Goal: Task Accomplishment & Management: Manage account settings

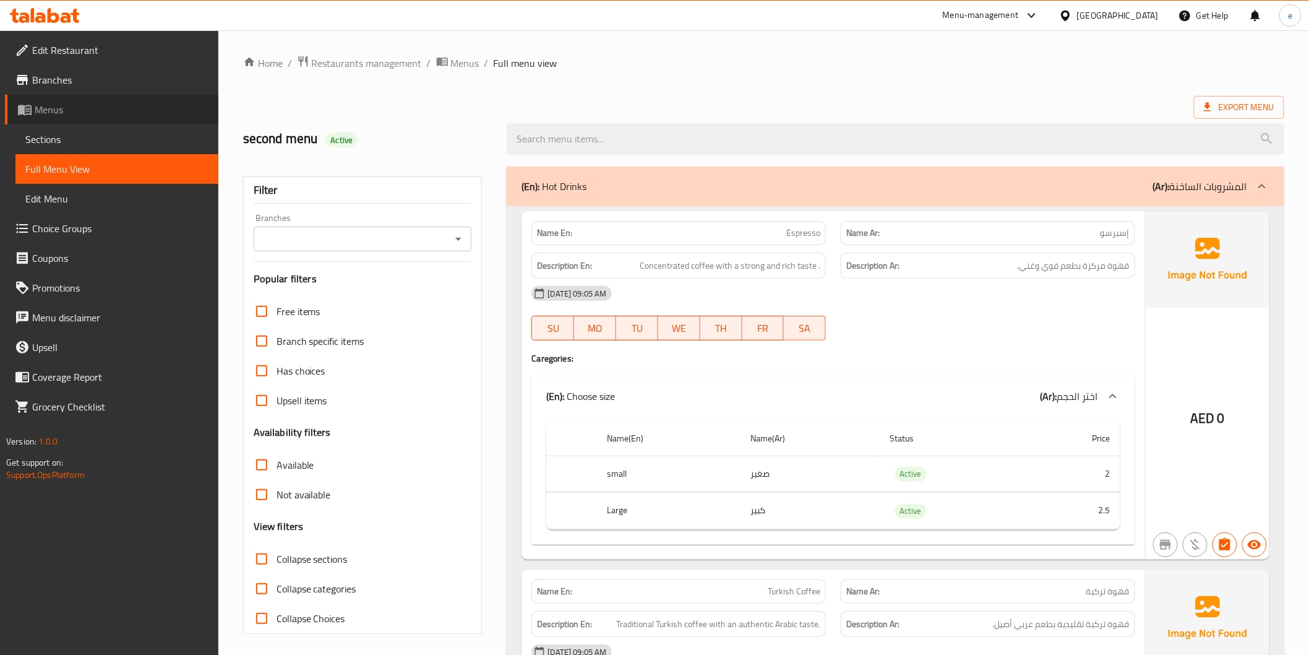
click at [71, 110] on span "Menus" at bounding box center [122, 109] width 174 height 15
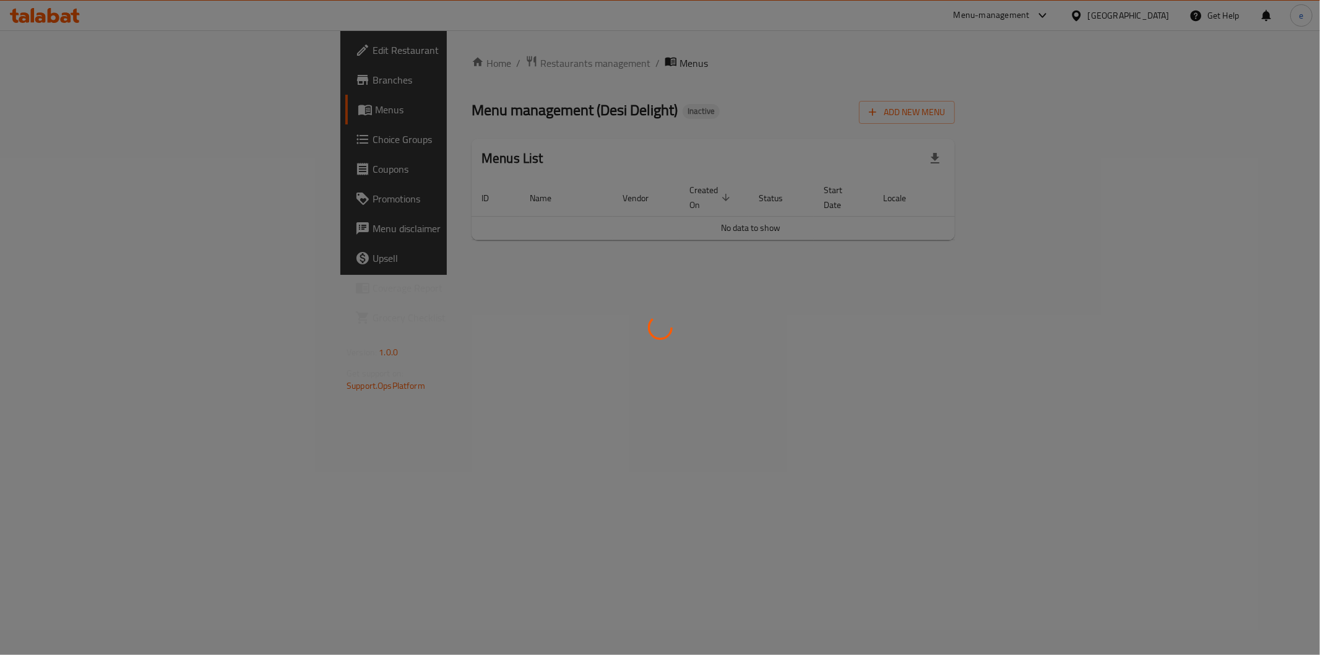
click at [456, 278] on div at bounding box center [660, 327] width 1320 height 655
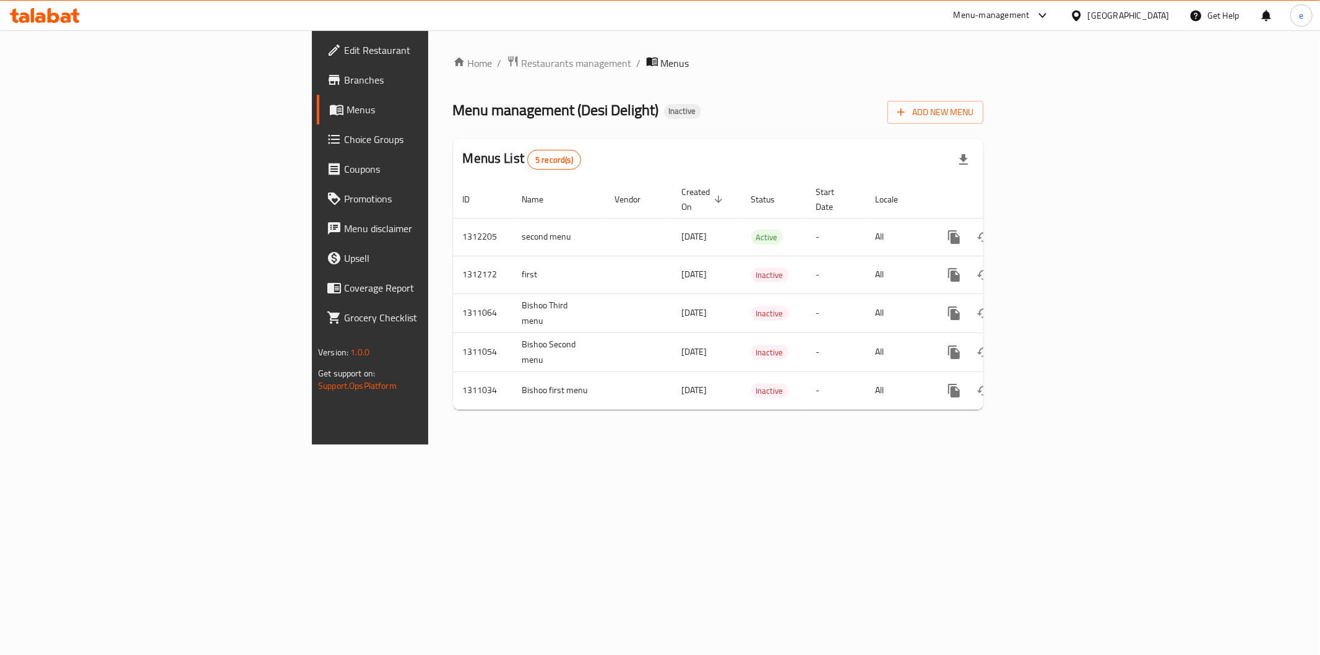
click at [983, 146] on div "Menus List 5 record(s)" at bounding box center [718, 160] width 530 height 42
click at [973, 116] on span "Add New Menu" at bounding box center [935, 112] width 76 height 15
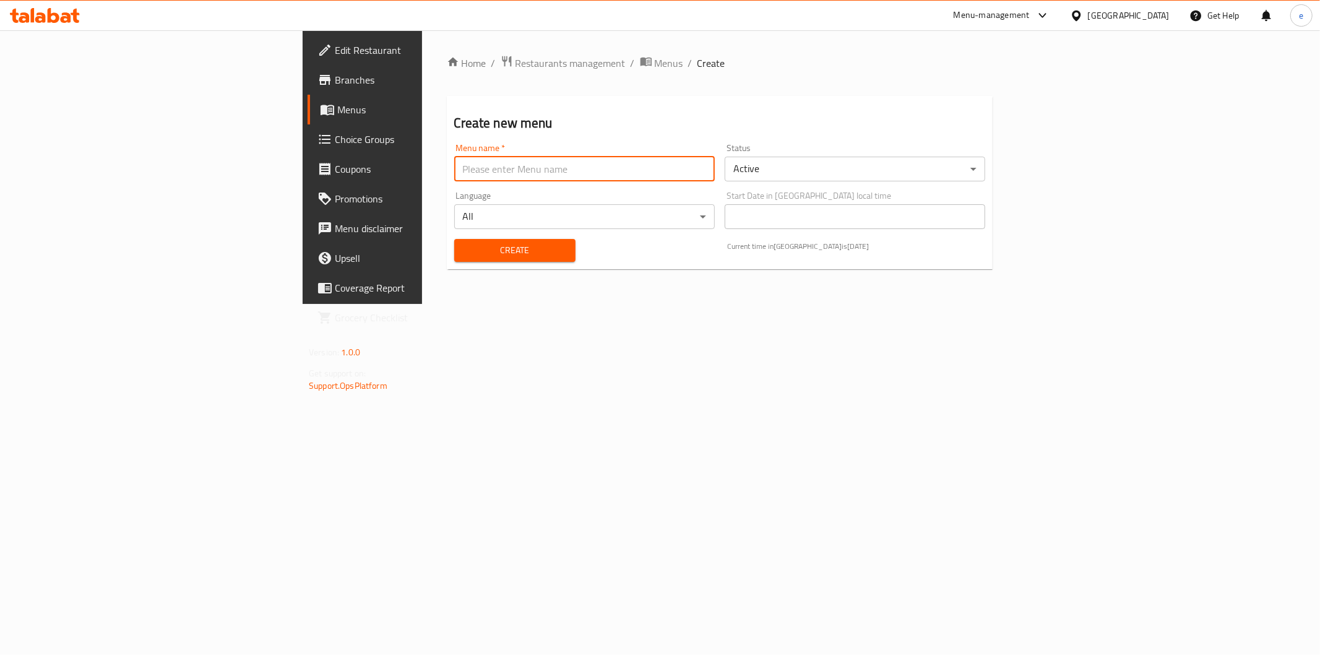
click at [454, 162] on input "text" at bounding box center [584, 169] width 261 height 25
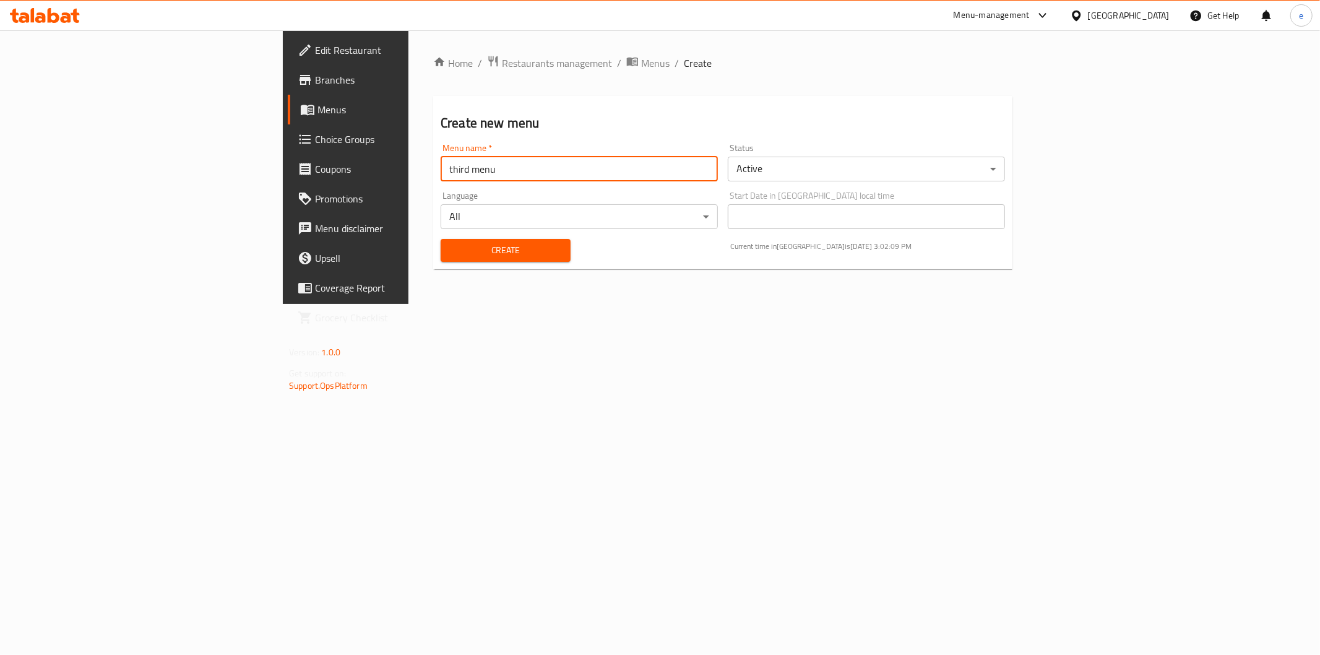
type input "third menu"
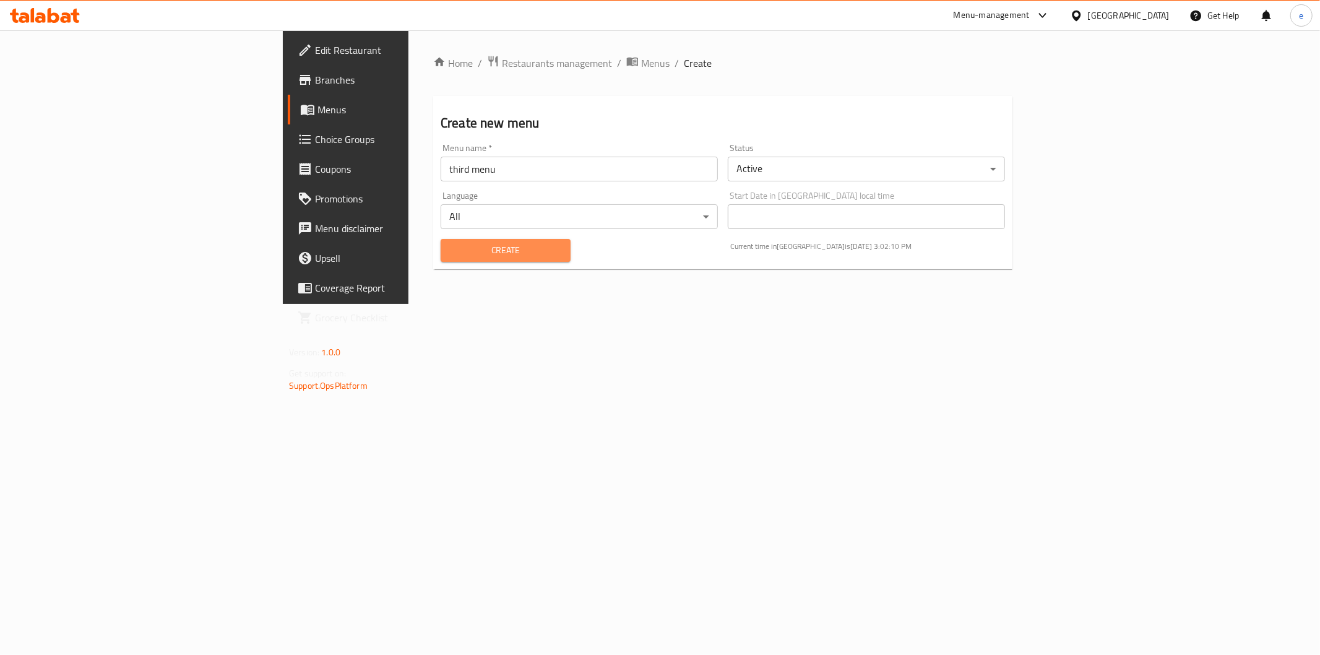
click at [450, 254] on span "Create" at bounding box center [505, 250] width 110 height 15
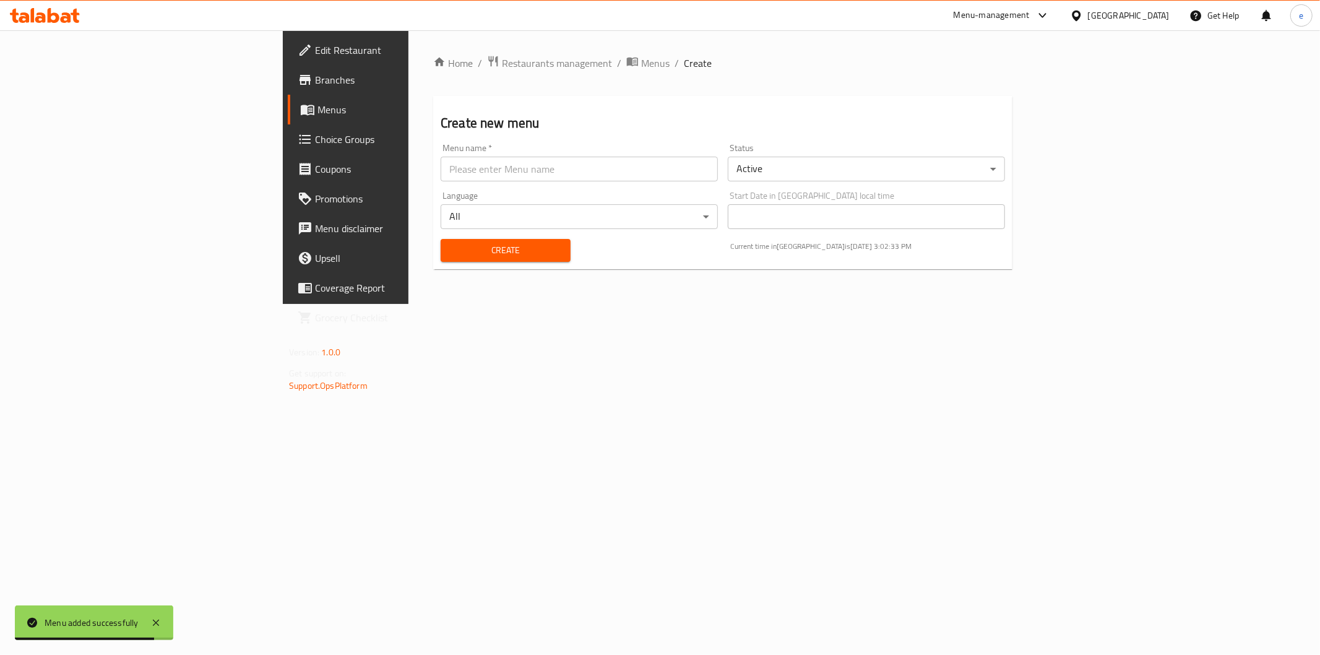
click at [288, 101] on link "Menus" at bounding box center [395, 110] width 215 height 30
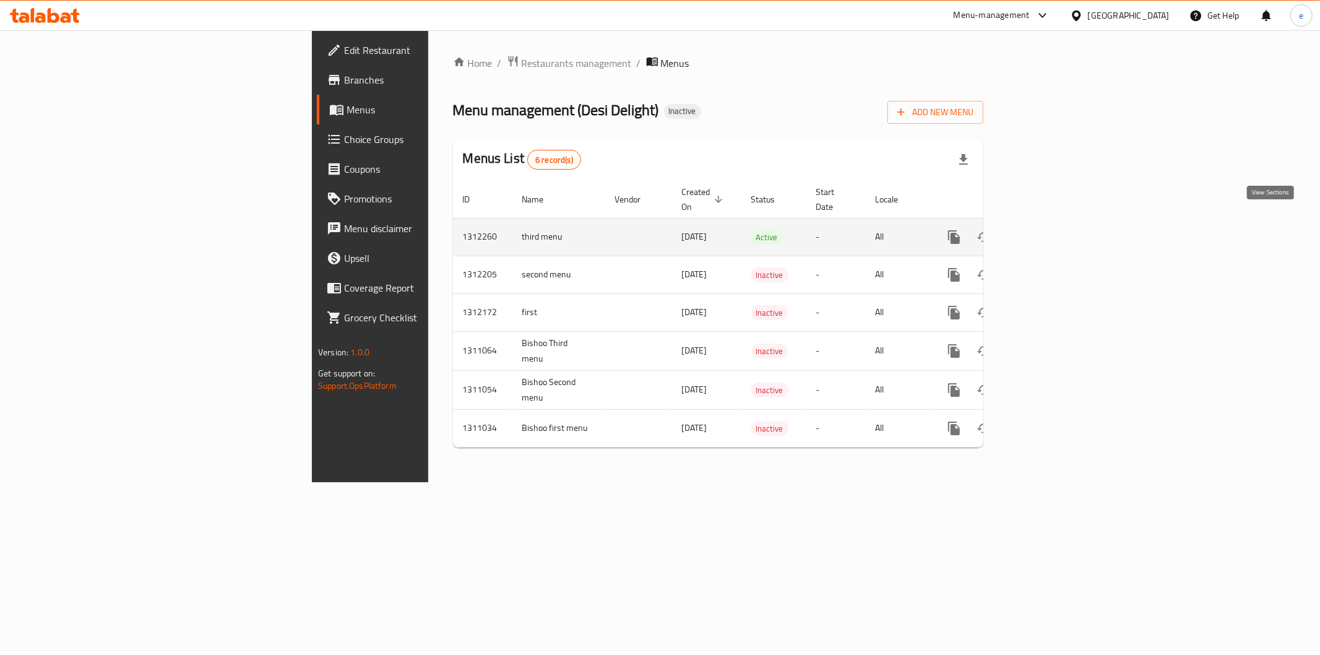
click at [1049, 231] on icon "enhanced table" at bounding box center [1043, 236] width 11 height 11
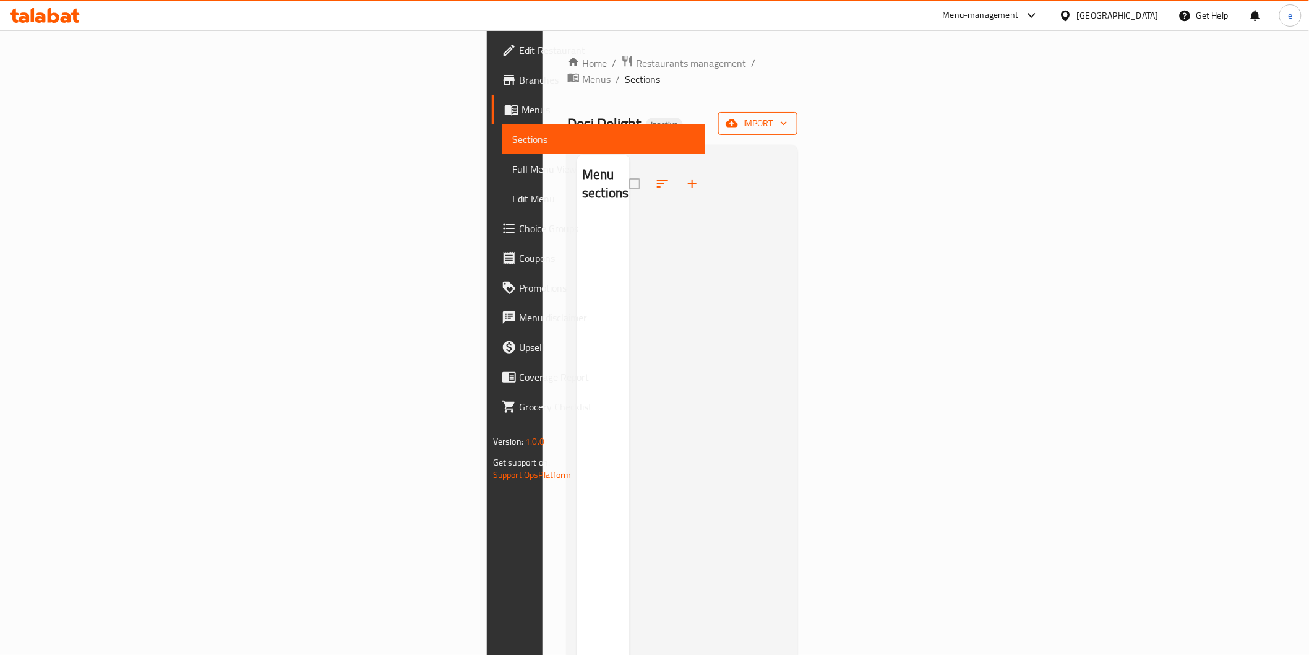
click at [788, 116] on span "import" at bounding box center [757, 123] width 59 height 15
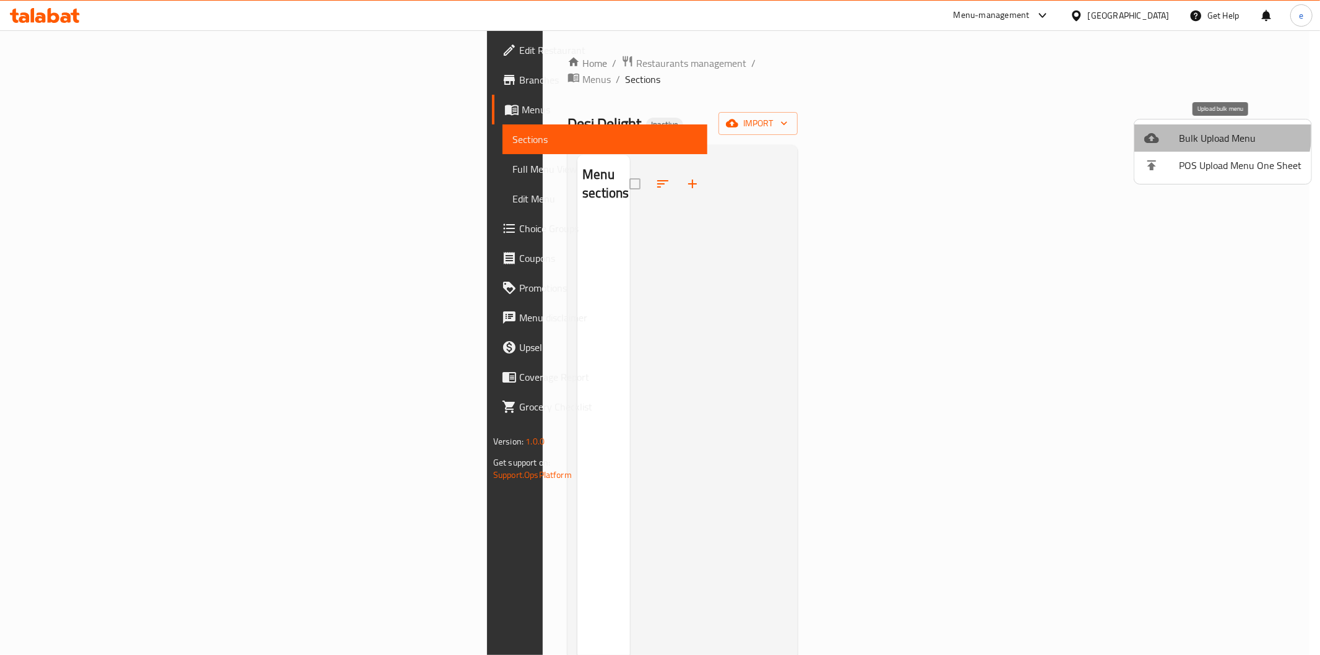
click at [1215, 132] on span "Bulk Upload Menu" at bounding box center [1240, 138] width 123 height 15
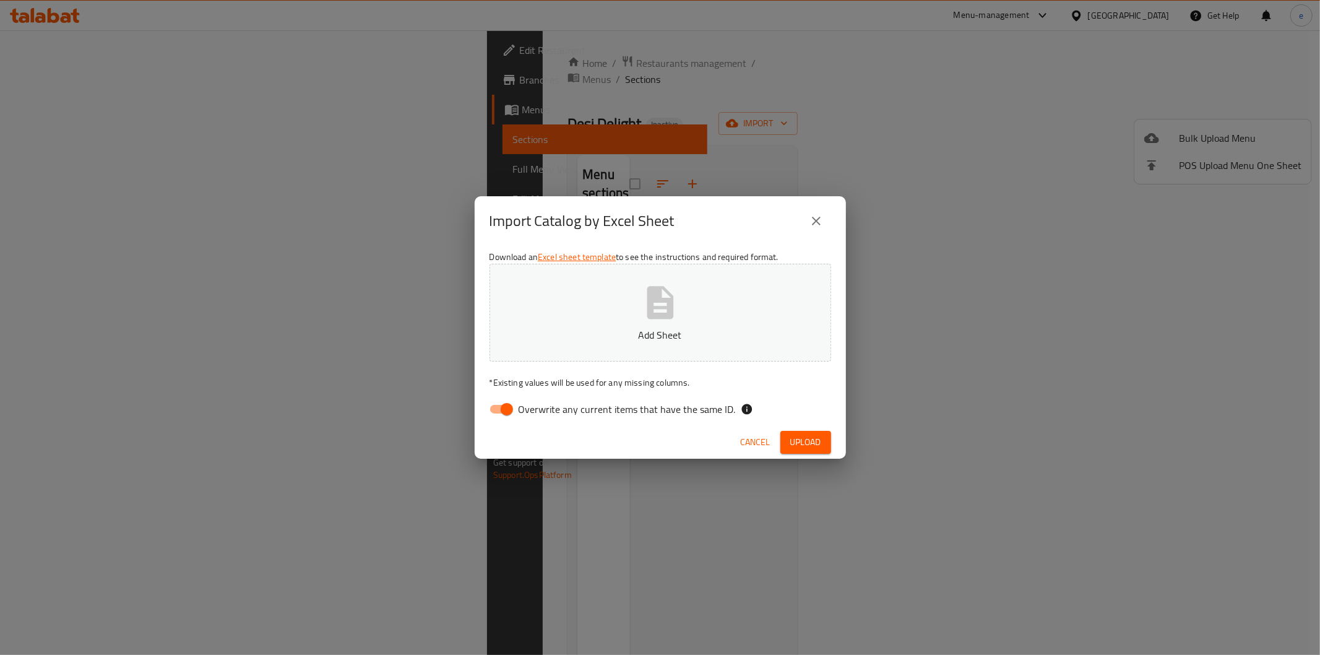
click at [504, 413] on input "Overwrite any current items that have the same ID." at bounding box center [507, 409] width 71 height 24
checkbox input "false"
click at [673, 296] on icon "button" at bounding box center [660, 303] width 40 height 40
click at [806, 449] on span "Upload" at bounding box center [805, 441] width 31 height 15
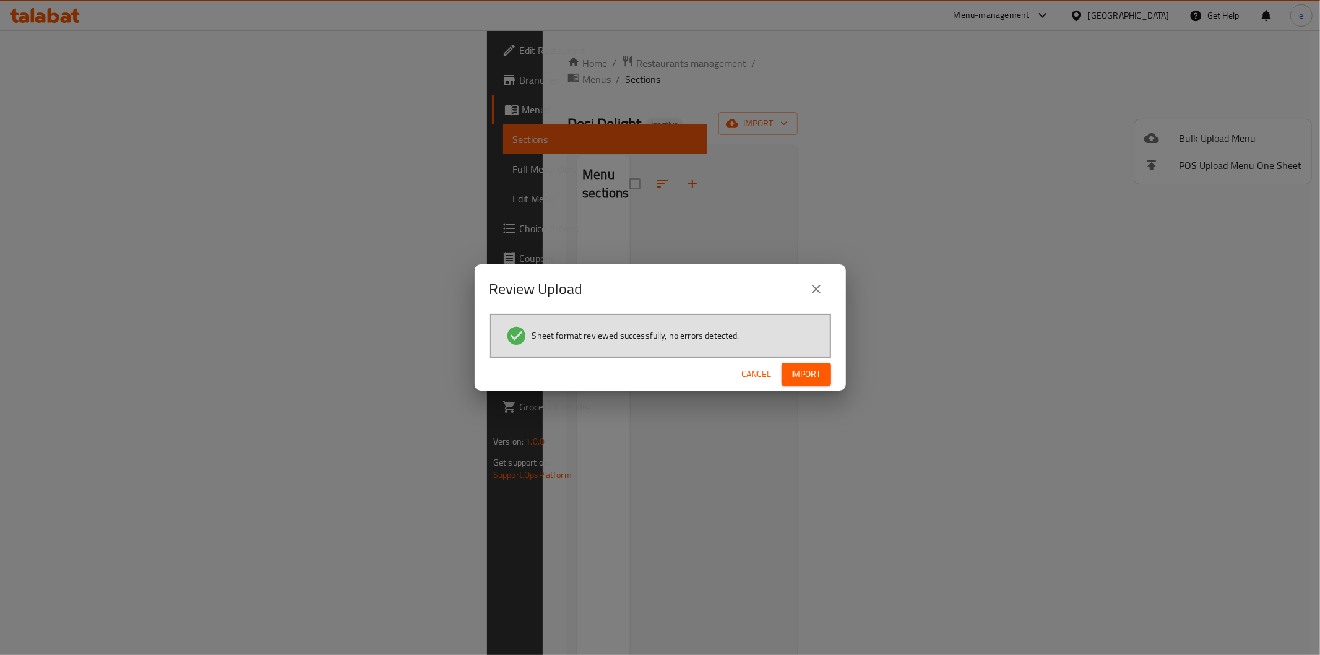
click at [814, 376] on span "Import" at bounding box center [806, 373] width 30 height 15
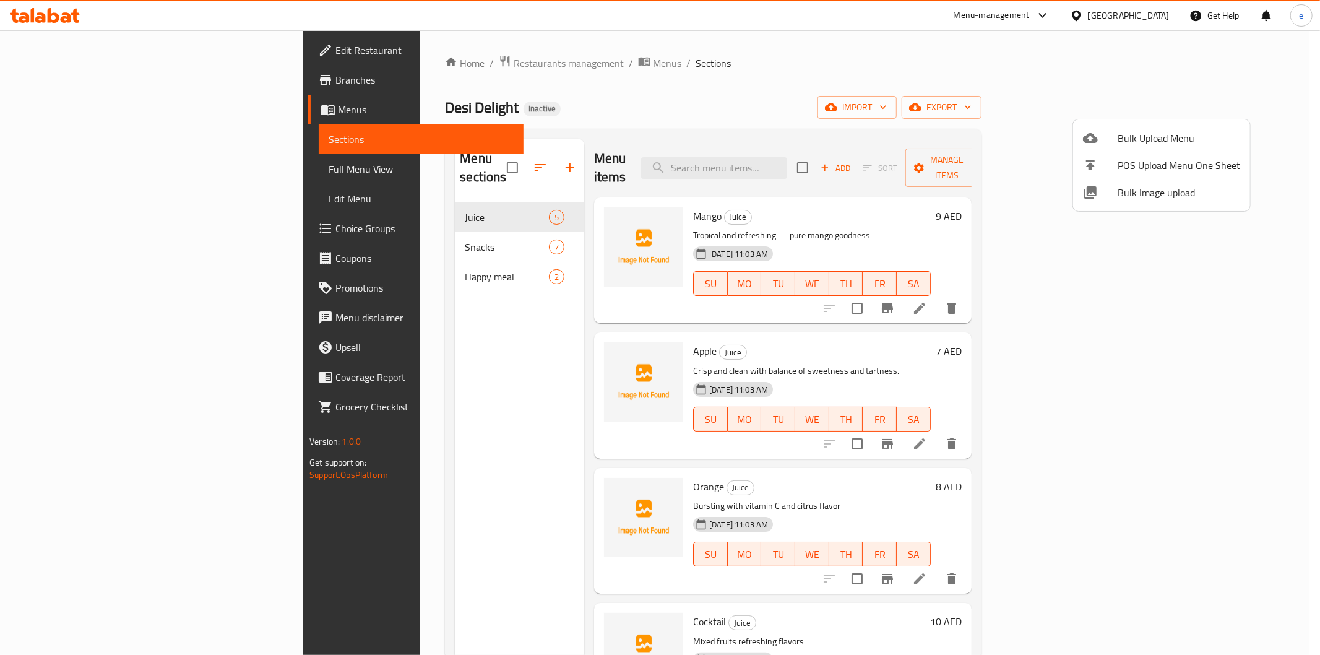
click at [367, 530] on div at bounding box center [660, 327] width 1320 height 655
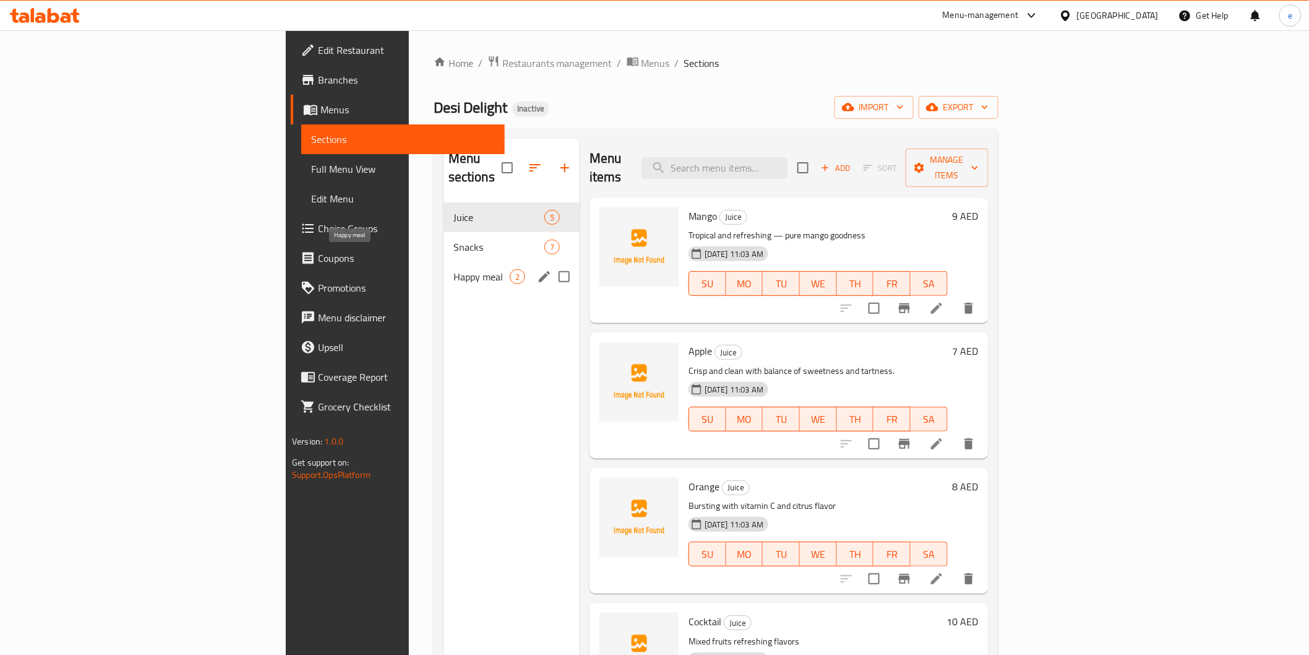
click at [454, 269] on span "Happy meal" at bounding box center [482, 276] width 56 height 15
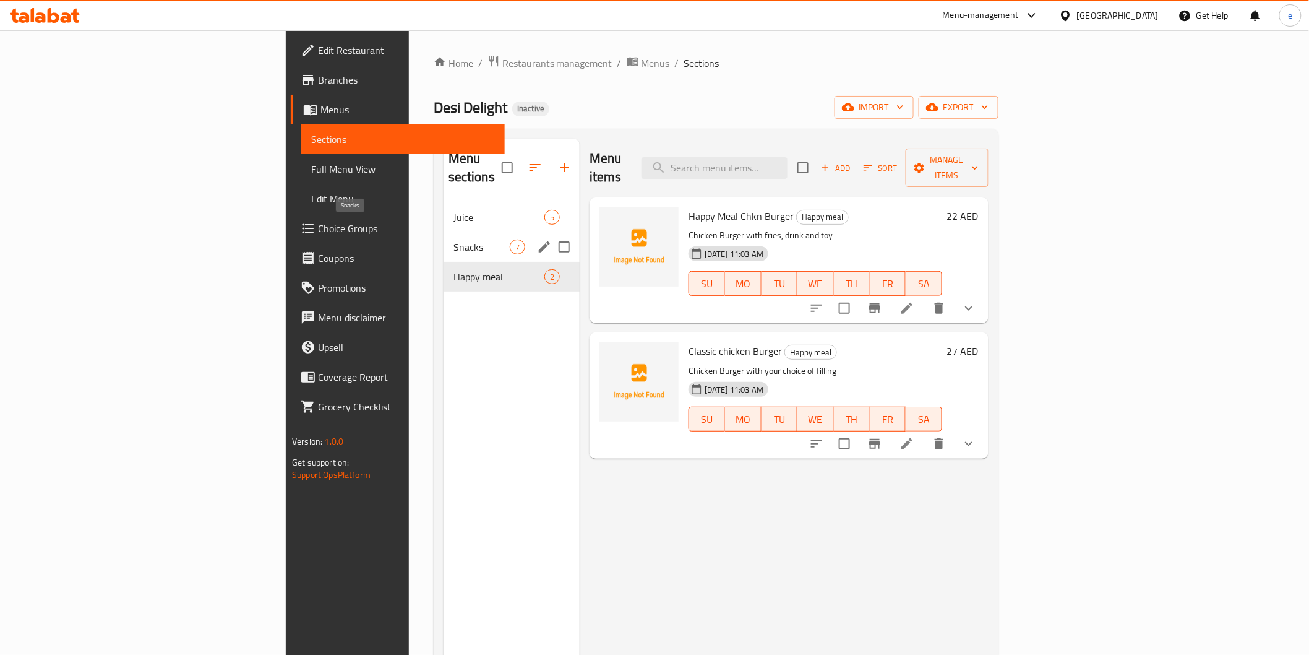
click at [454, 239] on span "Snacks" at bounding box center [482, 246] width 56 height 15
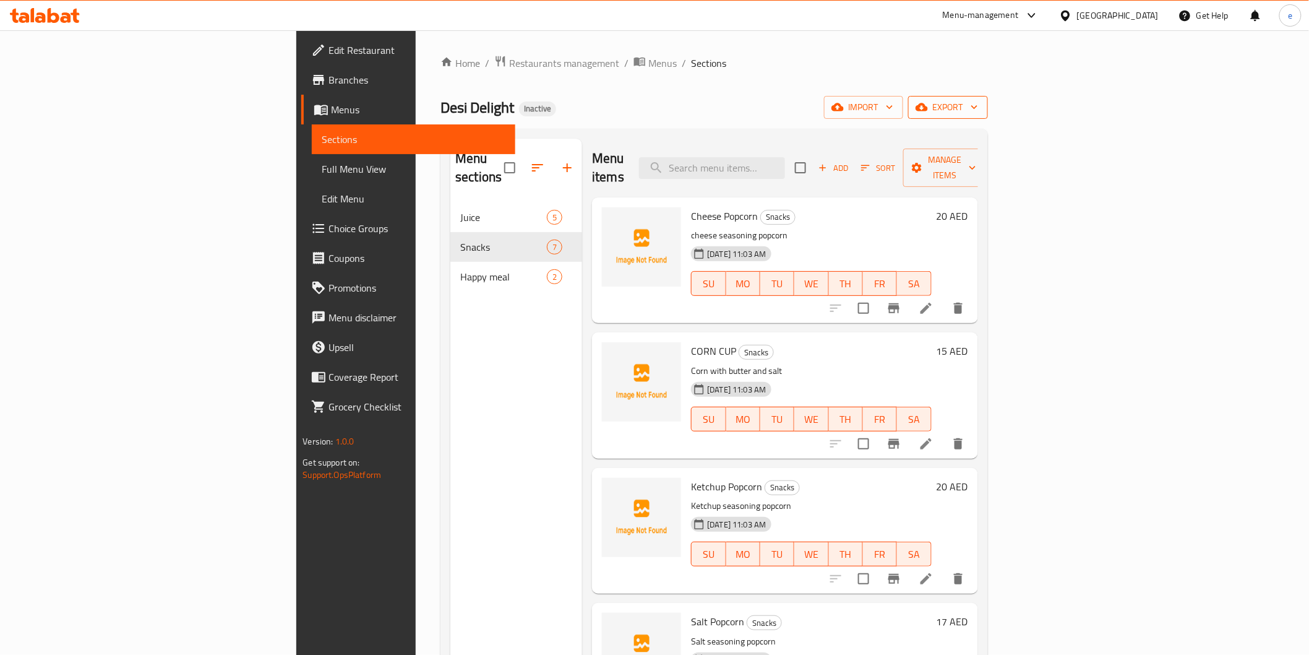
click at [978, 103] on span "export" at bounding box center [948, 107] width 60 height 15
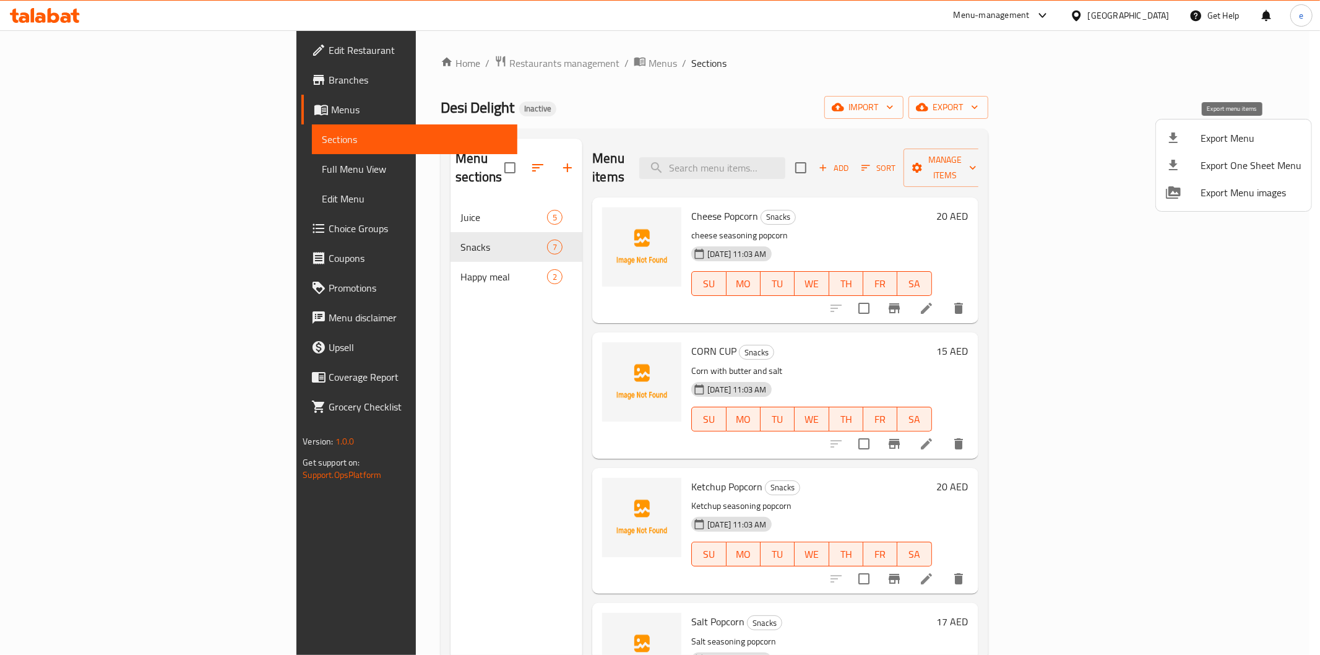
click at [1227, 140] on span "Export Menu" at bounding box center [1250, 138] width 101 height 15
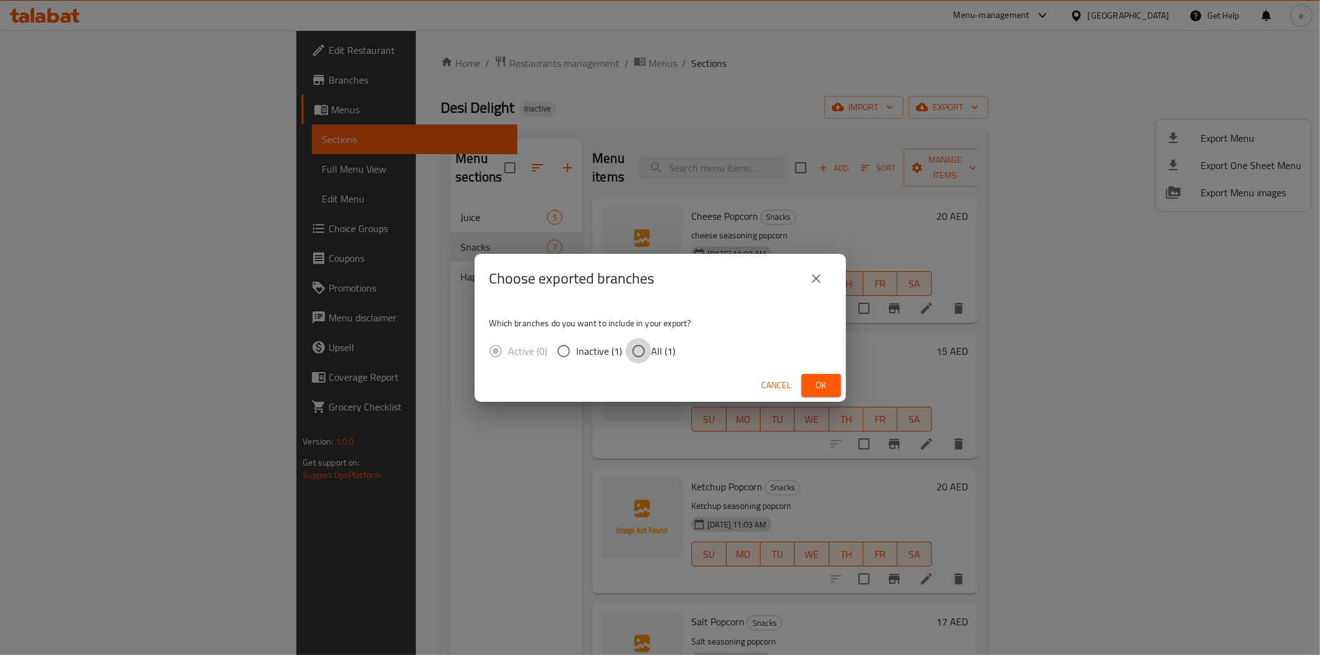
click at [648, 347] on input "All (1)" at bounding box center [639, 351] width 26 height 26
radio input "true"
click at [812, 381] on span "Ok" at bounding box center [821, 384] width 20 height 15
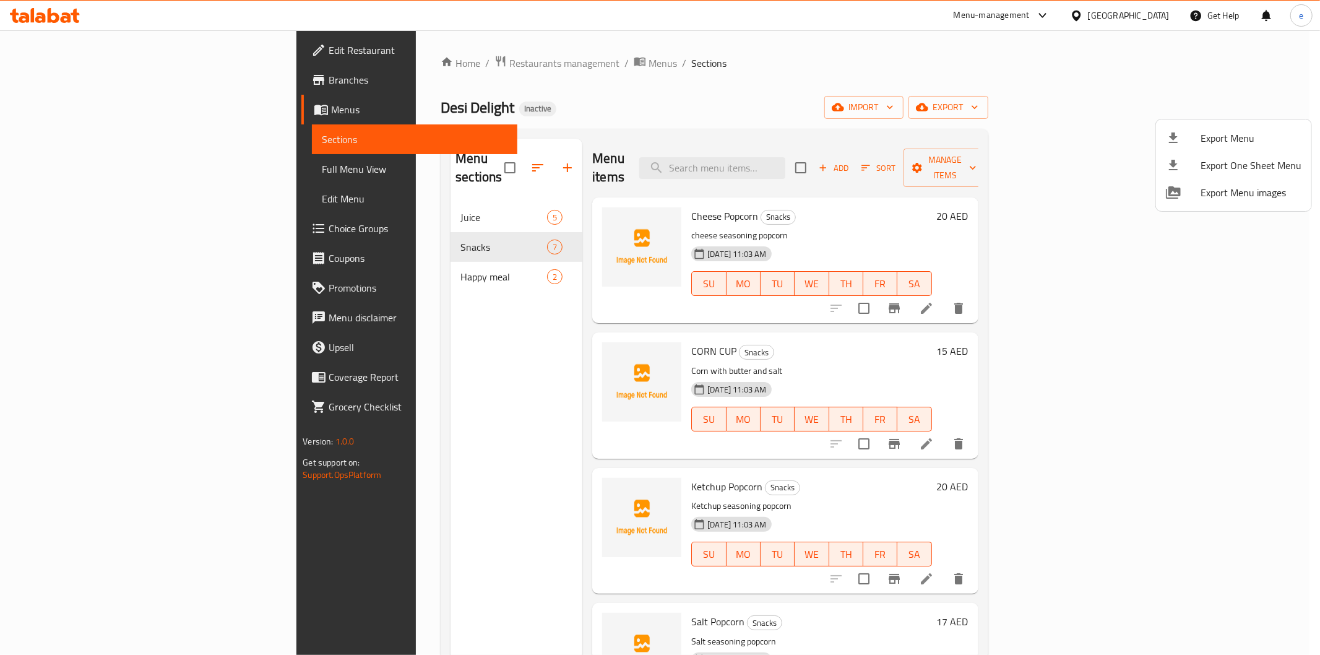
click at [332, 413] on div at bounding box center [660, 327] width 1320 height 655
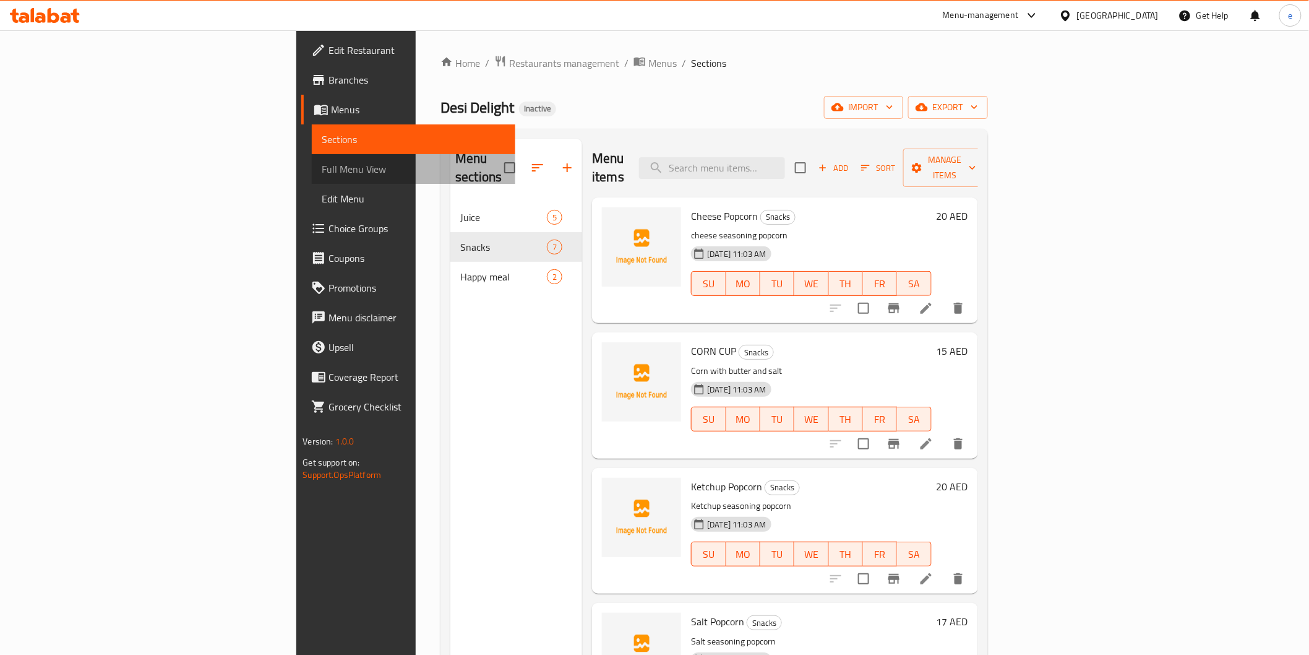
click at [322, 173] on span "Full Menu View" at bounding box center [413, 168] width 183 height 15
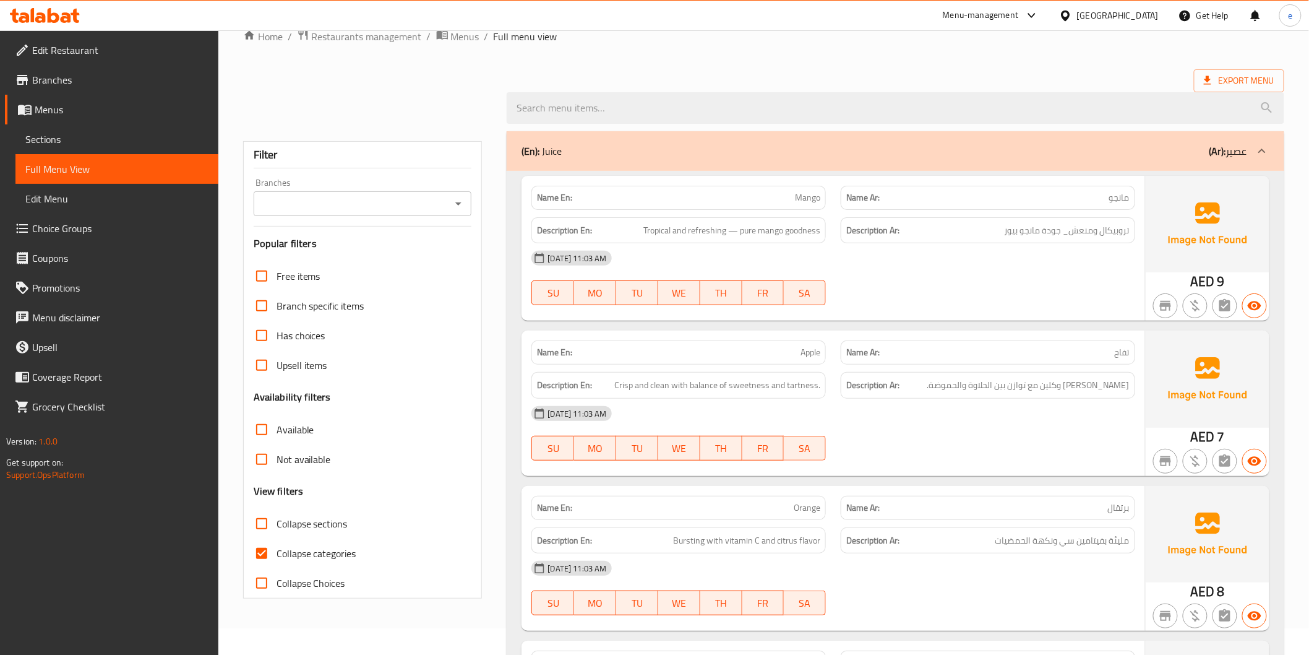
scroll to position [69, 0]
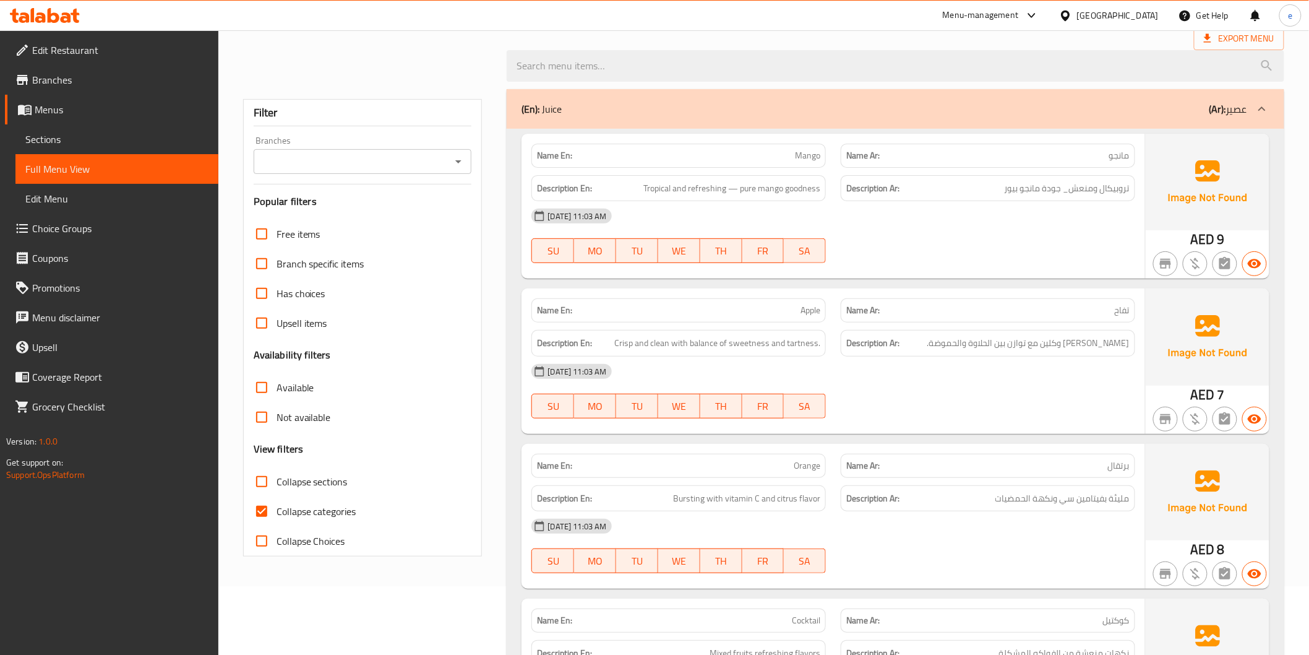
click at [294, 510] on span "Collapse categories" at bounding box center [317, 511] width 80 height 15
click at [277, 510] on input "Collapse categories" at bounding box center [262, 511] width 30 height 30
checkbox input "false"
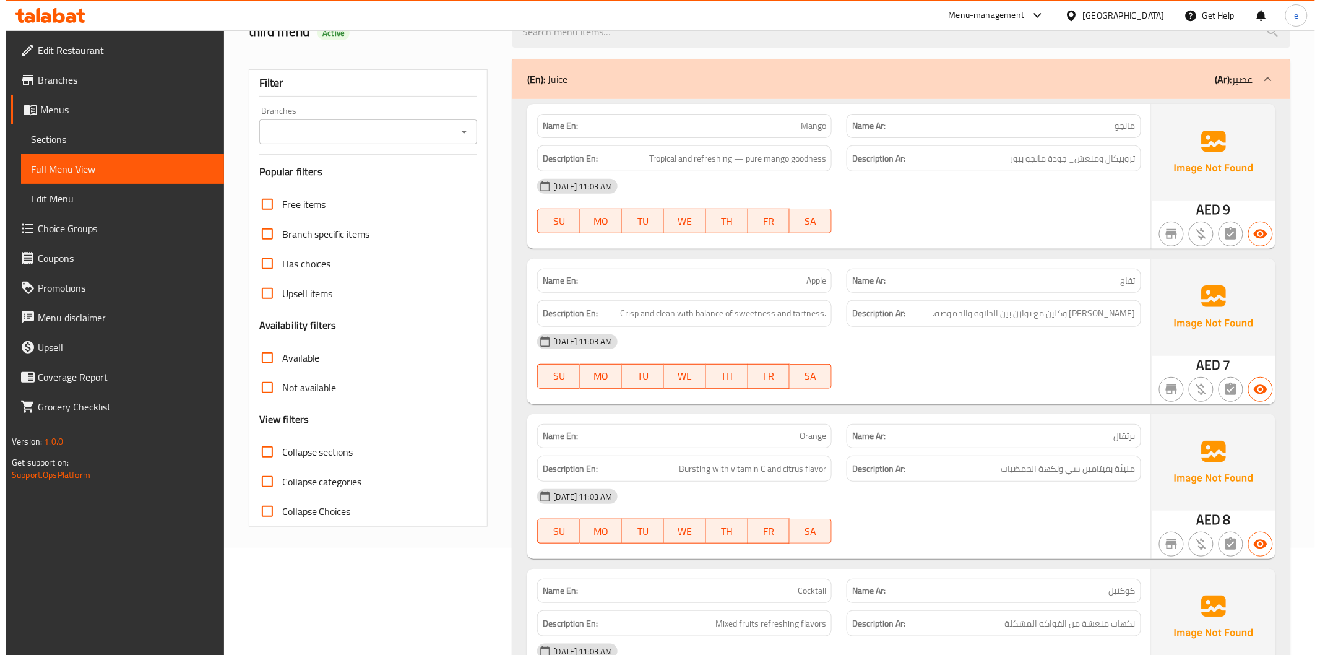
scroll to position [0, 0]
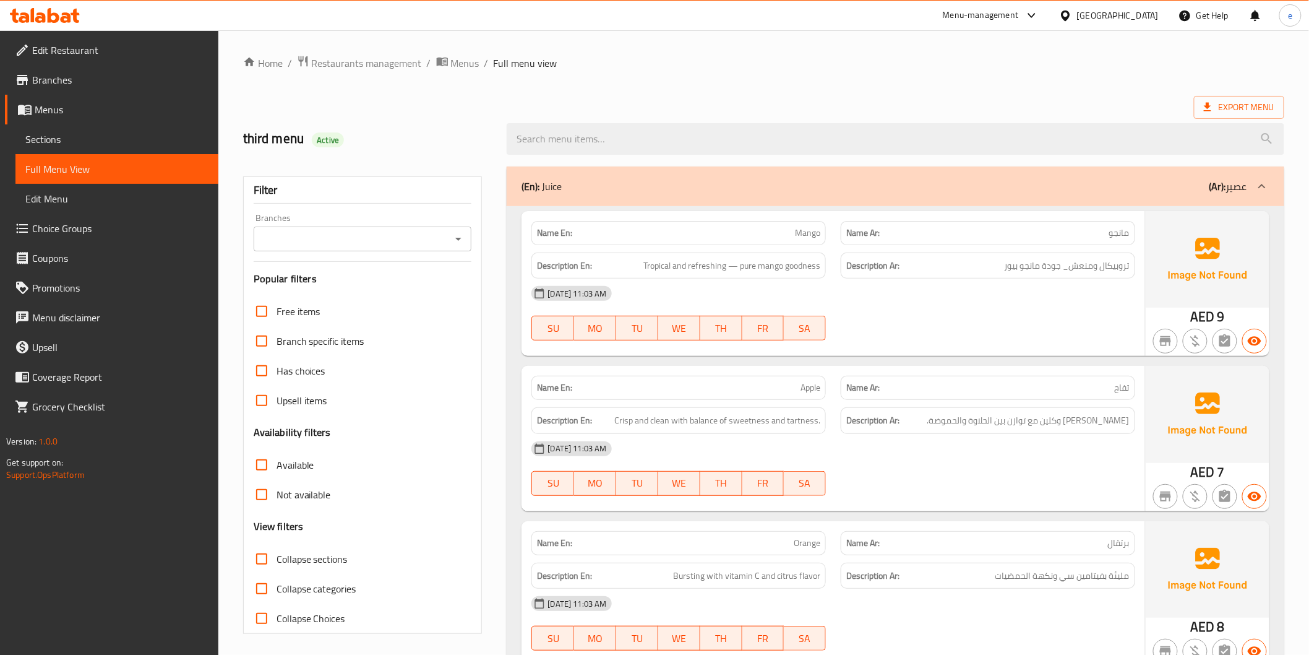
click at [87, 110] on span "Menus" at bounding box center [122, 109] width 174 height 15
